Goal: Transaction & Acquisition: Purchase product/service

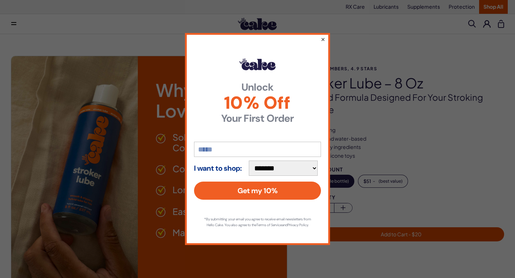
click at [323, 37] on button "×" at bounding box center [323, 39] width 5 height 9
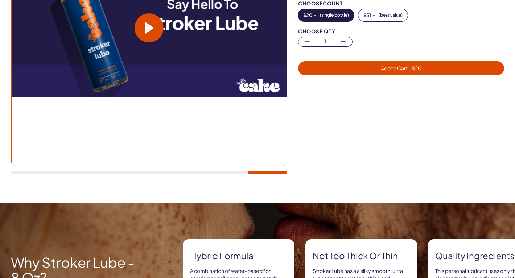
scroll to position [82, 0]
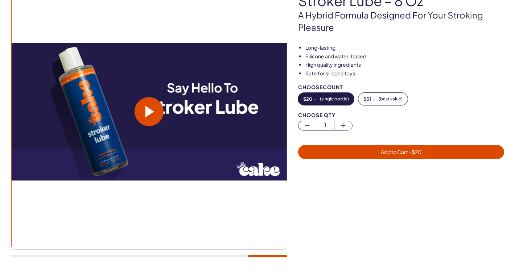
click at [148, 113] on span at bounding box center [149, 112] width 9 height 12
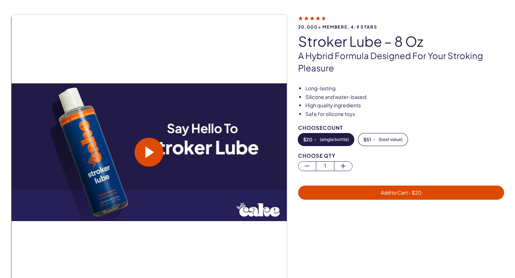
scroll to position [31, 0]
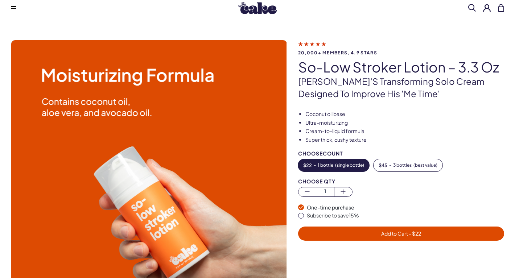
scroll to position [22, 0]
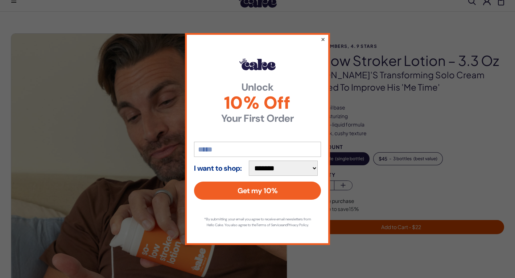
click at [323, 37] on button "×" at bounding box center [323, 39] width 5 height 9
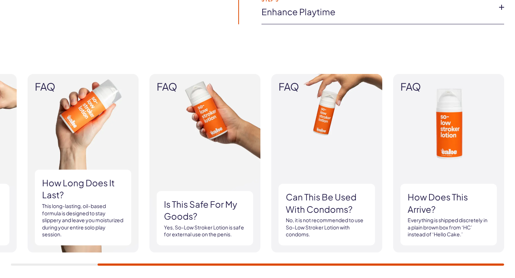
scroll to position [639, 0]
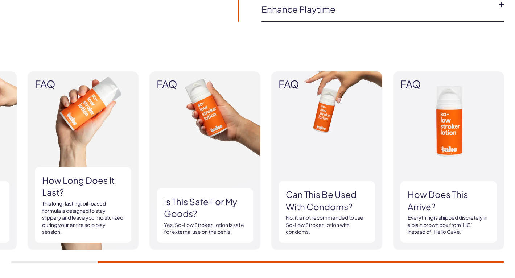
click at [410, 113] on img at bounding box center [448, 160] width 111 height 179
click at [335, 111] on img at bounding box center [326, 160] width 111 height 179
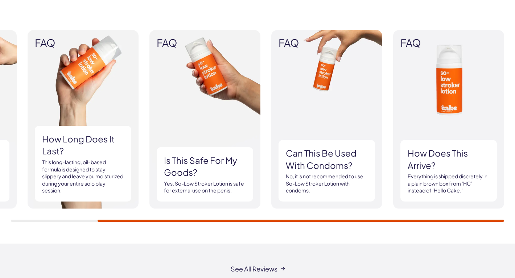
scroll to position [668, 0]
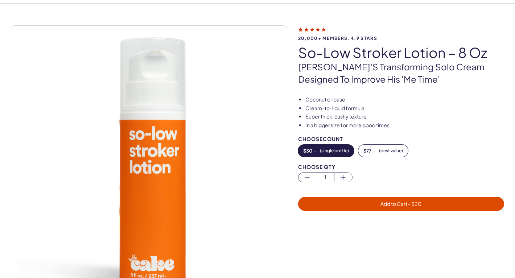
scroll to position [38, 0]
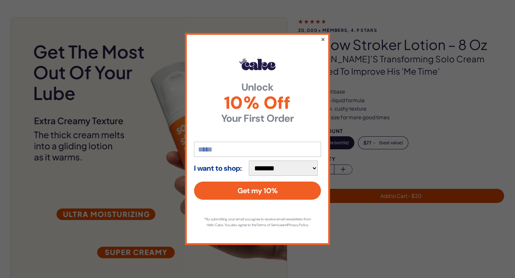
click at [323, 36] on button "×" at bounding box center [323, 39] width 5 height 9
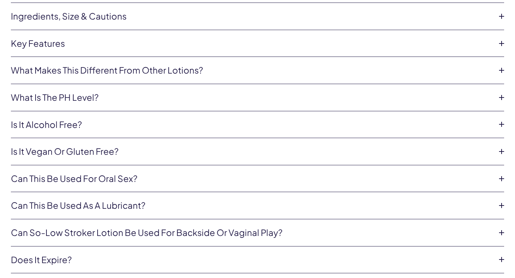
scroll to position [1697, 0]
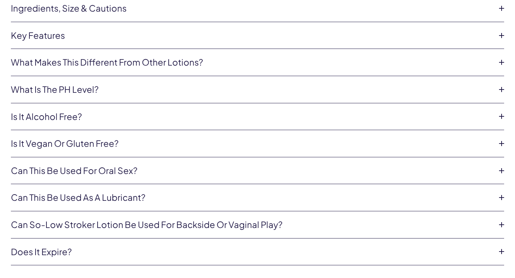
click at [145, 196] on link "Can this be used as a lubricant?" at bounding box center [251, 197] width 481 height 12
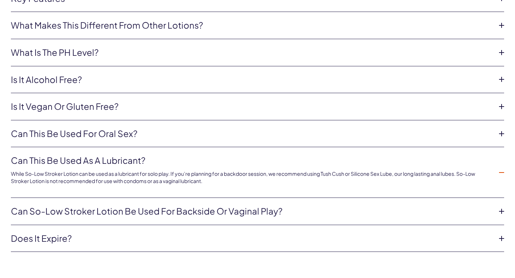
scroll to position [1735, 0]
click at [350, 232] on link "Does it expire?" at bounding box center [251, 238] width 481 height 12
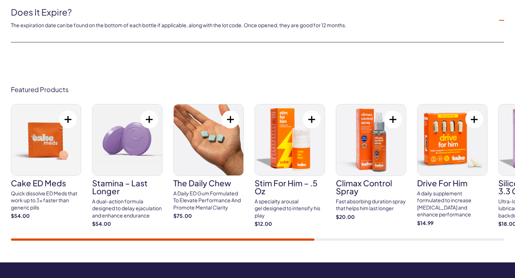
scroll to position [1938, 0]
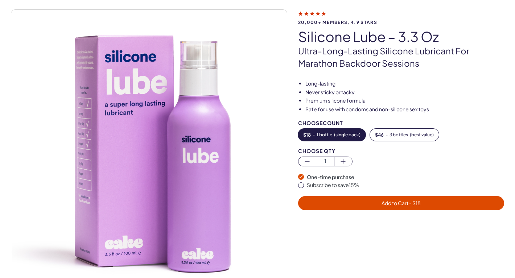
scroll to position [53, 0]
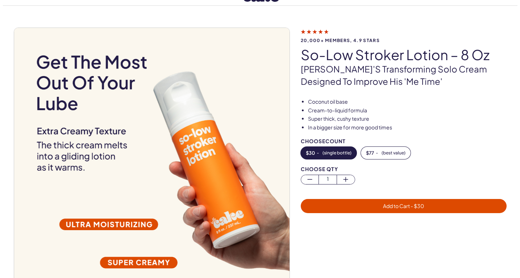
scroll to position [49, 0]
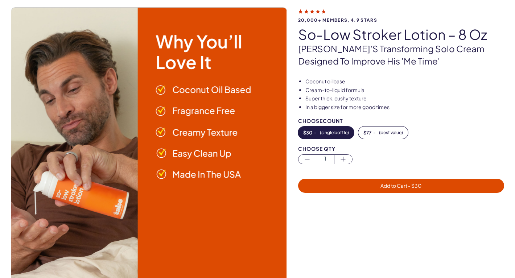
click at [359, 183] on span "Add to Cart - $ 30" at bounding box center [400, 186] width 197 height 8
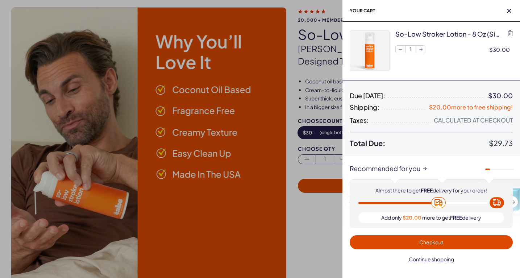
scroll to position [0, 0]
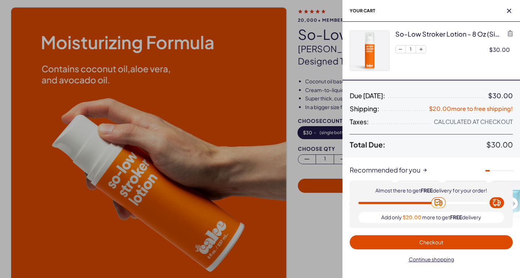
click at [421, 241] on span "Checkout" at bounding box center [431, 242] width 24 height 7
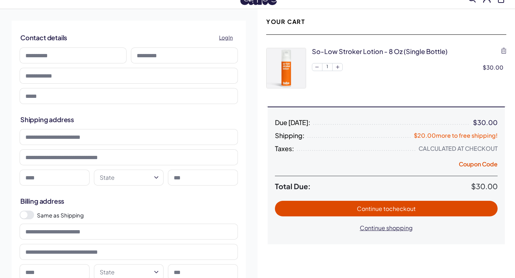
scroll to position [23, 0]
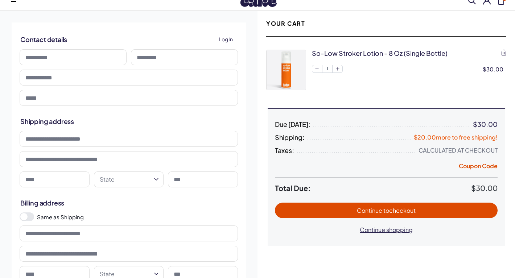
click at [372, 216] on button "Continue to checkout" at bounding box center [386, 211] width 223 height 16
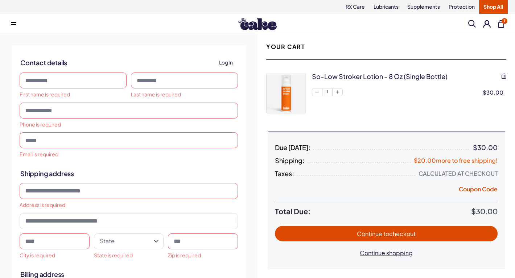
scroll to position [0, 0]
type input "*****"
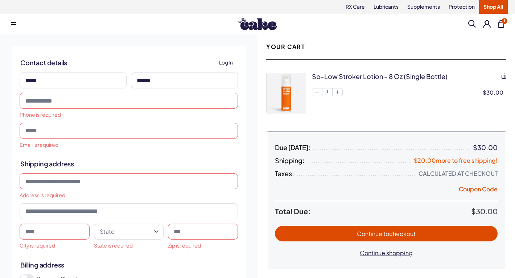
type input "******"
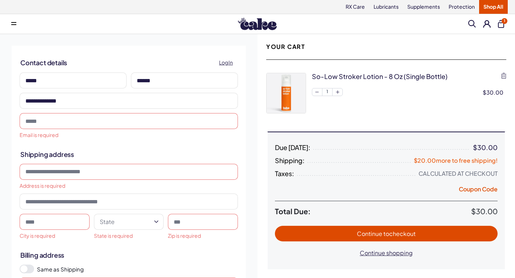
type input "**********"
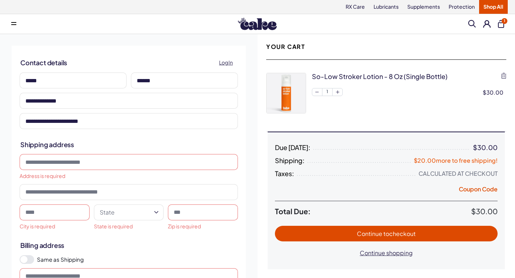
click at [103, 162] on input at bounding box center [129, 162] width 218 height 16
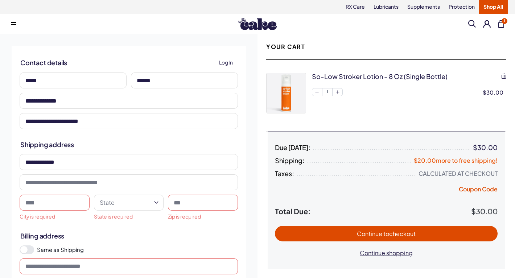
type input "**********"
click at [46, 202] on input at bounding box center [55, 203] width 70 height 16
type input "**********"
select select "**"
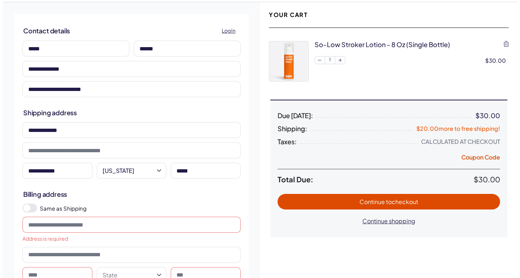
scroll to position [36, 0]
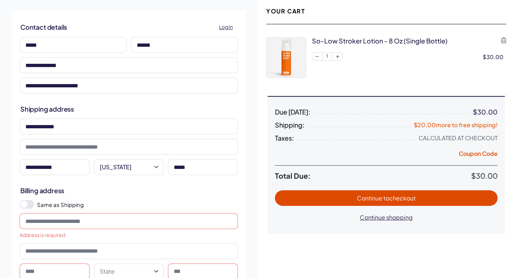
type input "*****"
click at [71, 203] on label "Same as Shipping" at bounding box center [137, 205] width 201 height 8
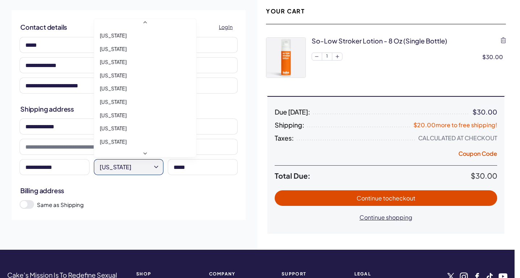
click at [156, 166] on html "RX Care Lubricants Supplements Protection Shop All Menu Search" at bounding box center [260, 210] width 520 height 492
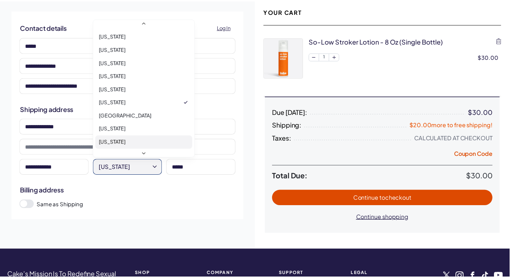
scroll to position [612, 0]
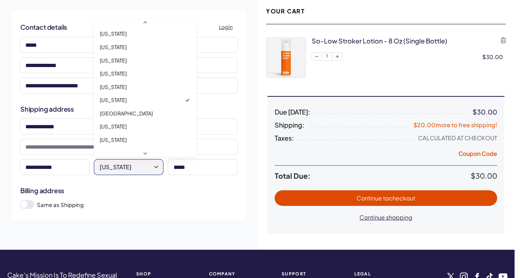
select select "**"
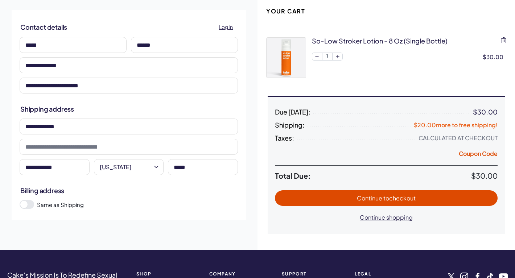
click at [334, 193] on button "Continue to checkout" at bounding box center [386, 198] width 223 height 16
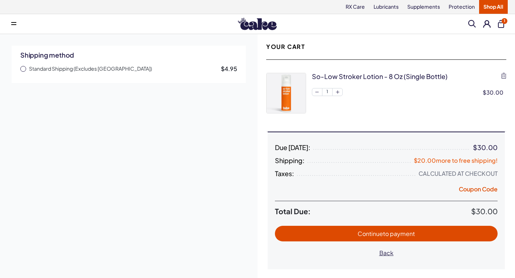
click at [363, 231] on span "Continue to payment" at bounding box center [385, 234] width 57 height 8
drag, startPoint x: 22, startPoint y: 70, endPoint x: 25, endPoint y: 79, distance: 9.9
click at [22, 70] on span "button" at bounding box center [23, 69] width 6 height 6
click at [387, 231] on span "to payment" at bounding box center [399, 234] width 32 height 8
